Goal: Navigation & Orientation: Go to known website

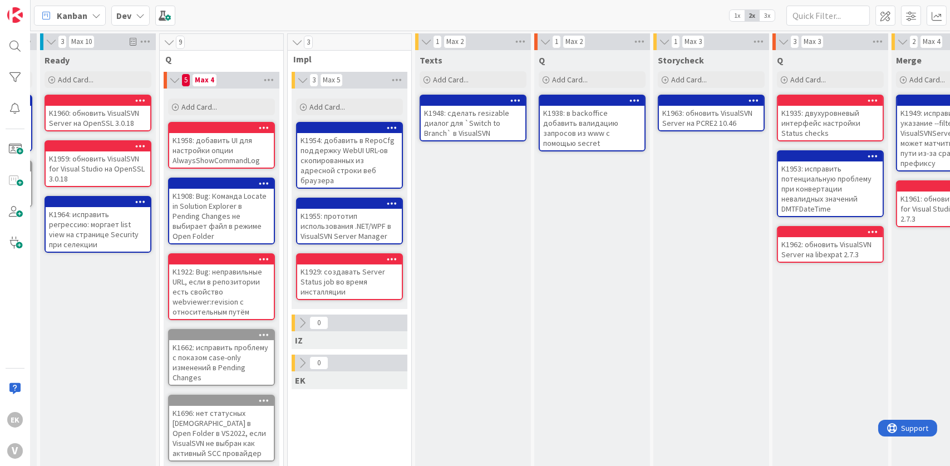
scroll to position [0, 290]
